Goal: Information Seeking & Learning: Find specific page/section

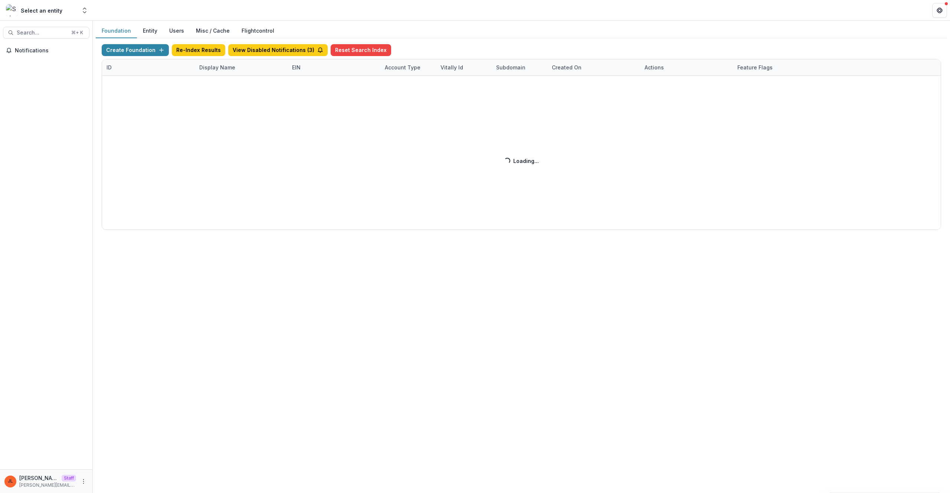
click at [211, 61] on div "Create Foundation Re-Index Results View Disabled Notifications ( 3 ) Reset Sear…" at bounding box center [522, 137] width 840 height 186
click at [221, 73] on div "Create Foundation Re-Index Results View Disabled Notifications ( 3 ) Reset Sear…" at bounding box center [522, 137] width 840 height 186
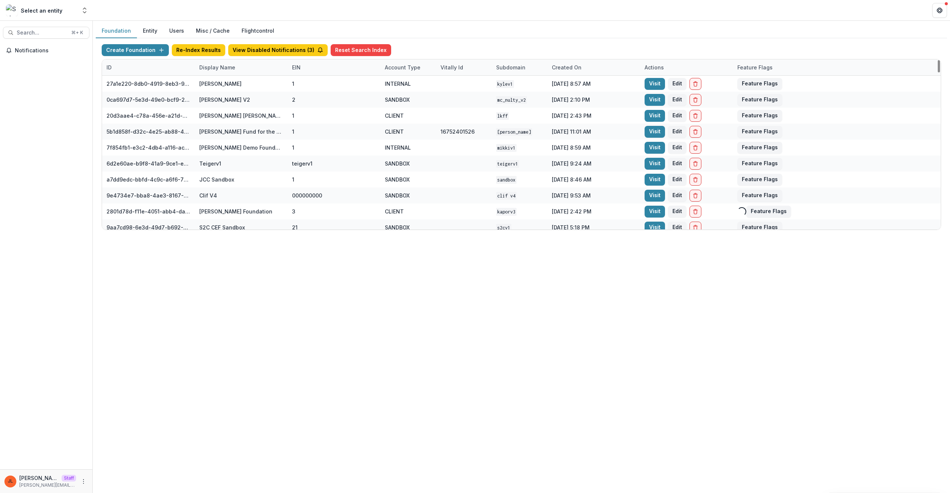
click at [218, 71] on div "Display Name" at bounding box center [217, 67] width 45 height 8
click at [222, 85] on input at bounding box center [240, 84] width 89 height 12
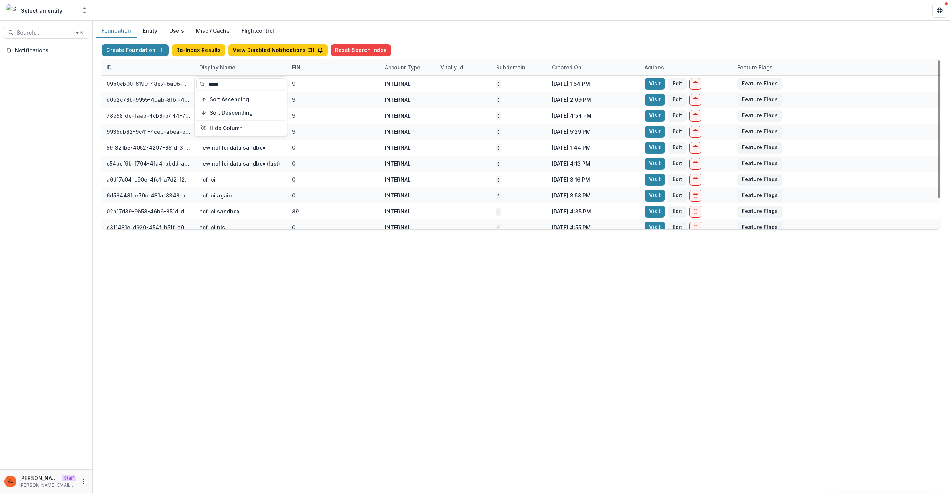
type input "*****"
click at [390, 287] on div "Foundation Entity Users Misc / Cache Flightcontrol Create Foundation Re-Index R…" at bounding box center [522, 257] width 858 height 472
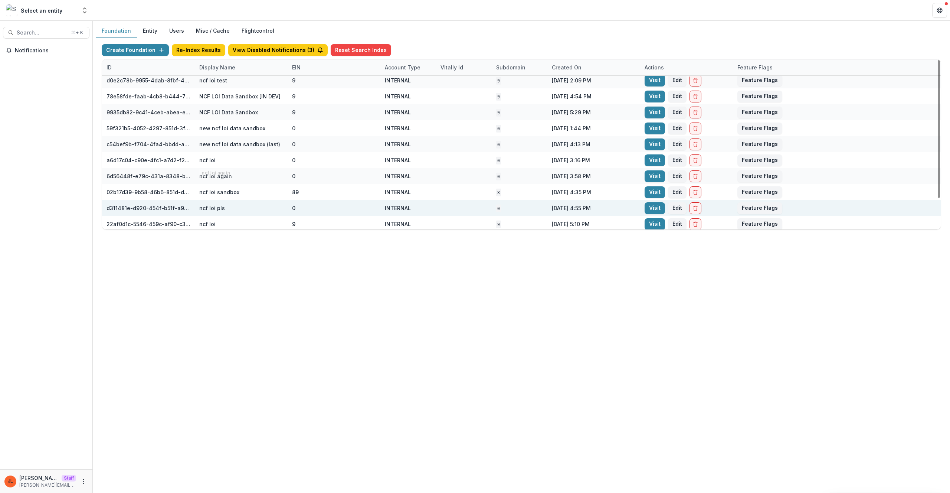
scroll to position [38, 0]
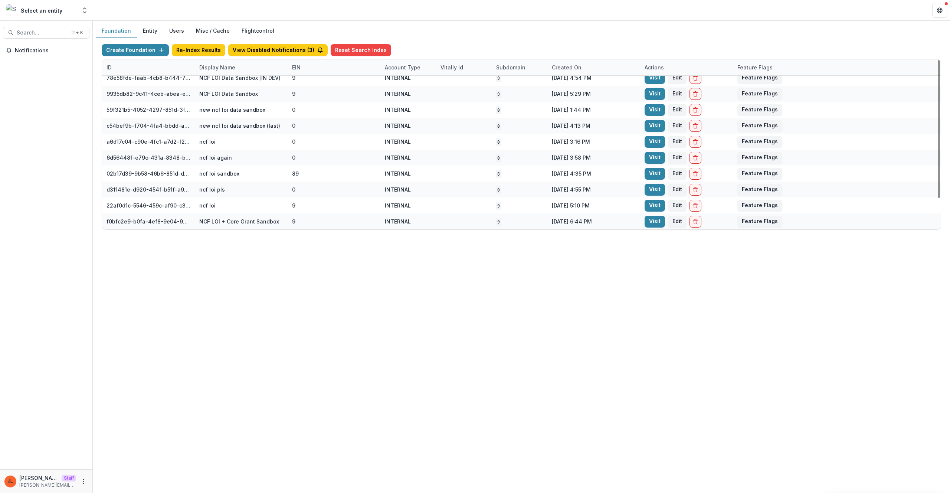
click at [651, 222] on link "Visit" at bounding box center [655, 222] width 20 height 12
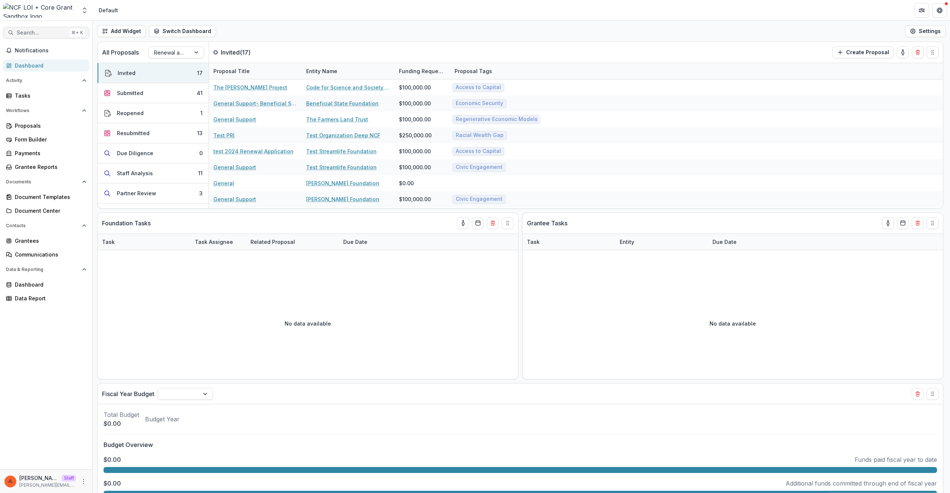
click at [36, 30] on span "Search..." at bounding box center [42, 33] width 50 height 6
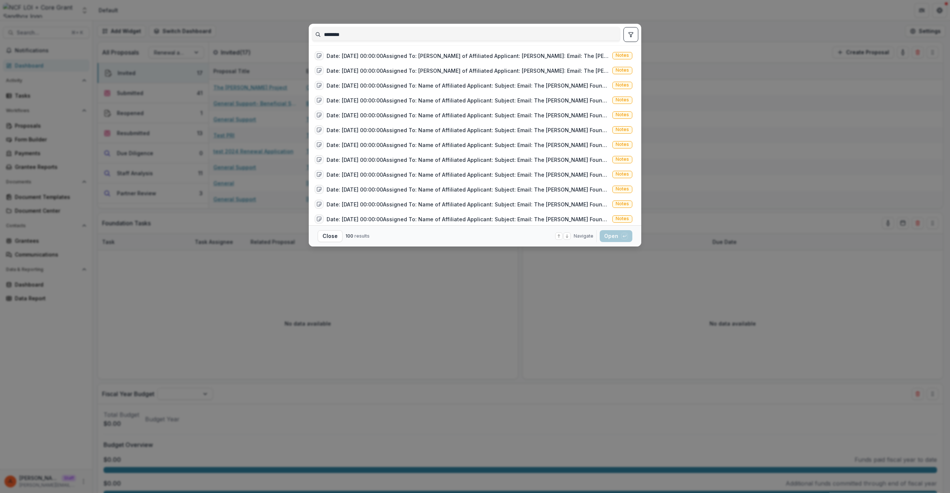
type input "********"
click at [630, 41] on button "toggle filters" at bounding box center [631, 34] width 15 height 15
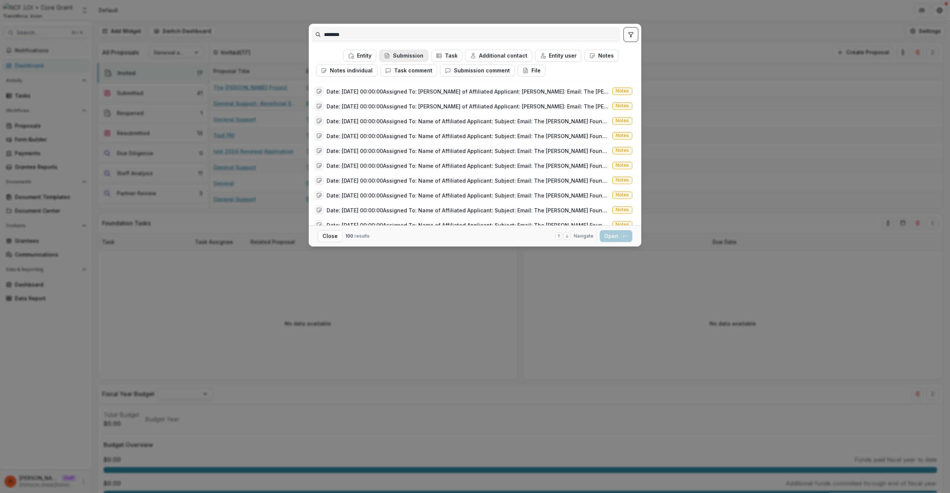
click at [395, 59] on button "Submission" at bounding box center [403, 56] width 49 height 12
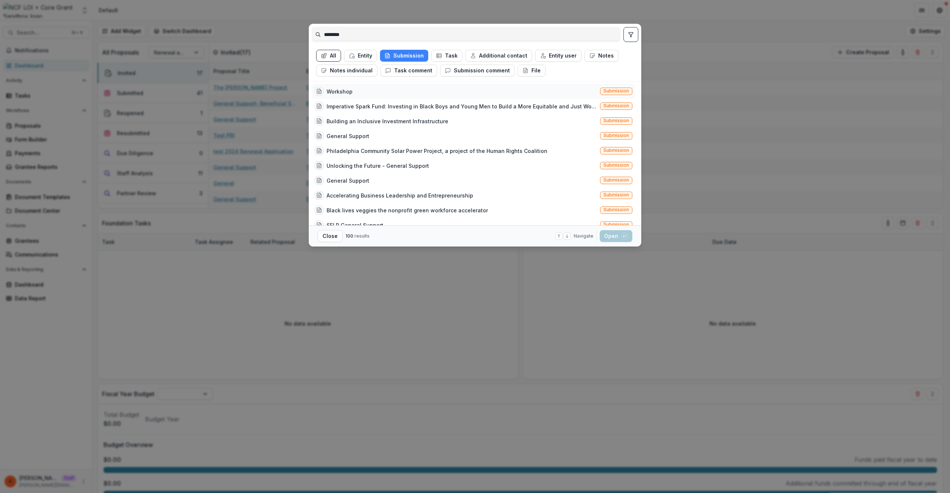
click at [371, 95] on div "Workshop Submission" at bounding box center [474, 91] width 324 height 15
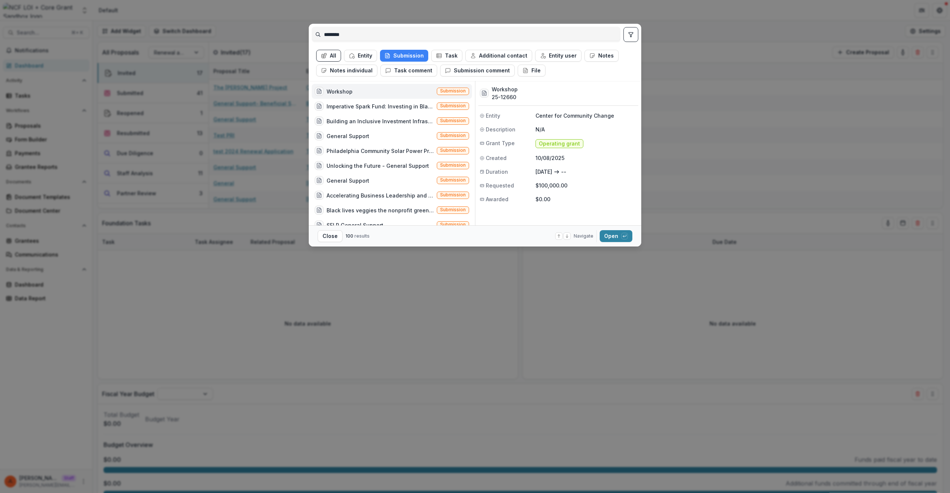
click at [371, 95] on div "Workshop Submission" at bounding box center [392, 91] width 160 height 15
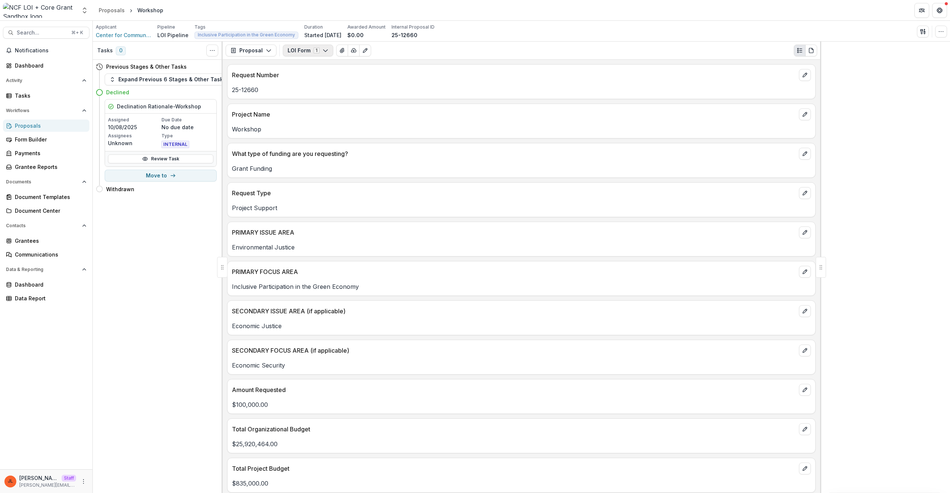
click at [317, 54] on button "LOI Form 1" at bounding box center [308, 51] width 50 height 12
click at [488, 195] on p "Request Type" at bounding box center [514, 193] width 564 height 9
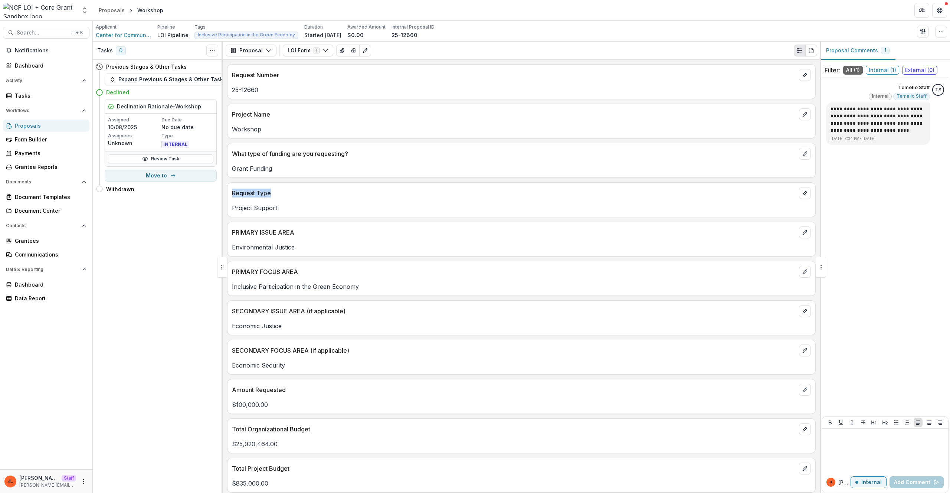
click at [428, 189] on p "Request Type" at bounding box center [514, 193] width 564 height 9
click at [626, 300] on div "Request Number 25-12660 Project Name Workshop What type of funding are you requ…" at bounding box center [522, 276] width 598 height 433
